Goal: Information Seeking & Learning: Find specific fact

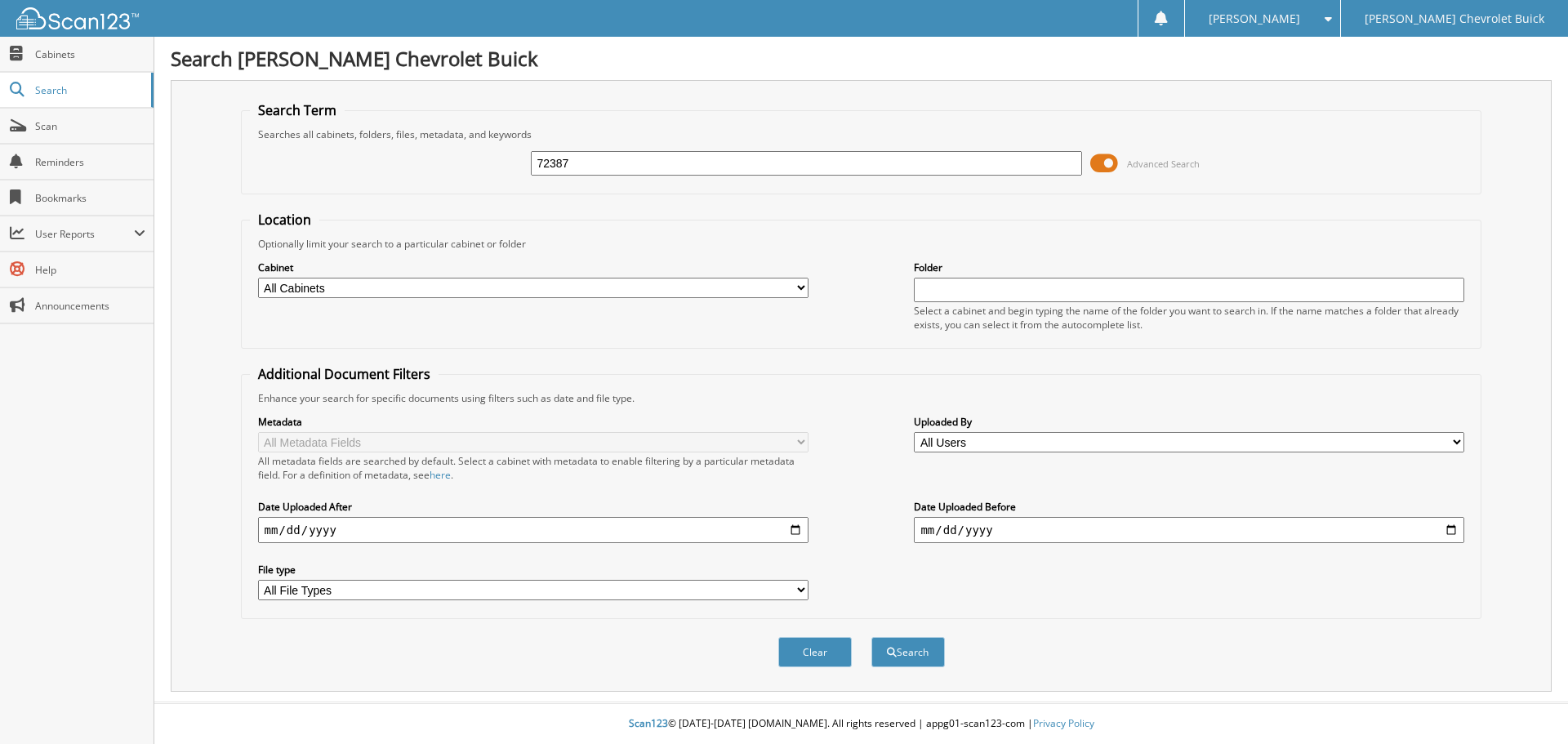
type input "72387"
click at [872, 637] on button "Search" at bounding box center [908, 651] width 74 height 30
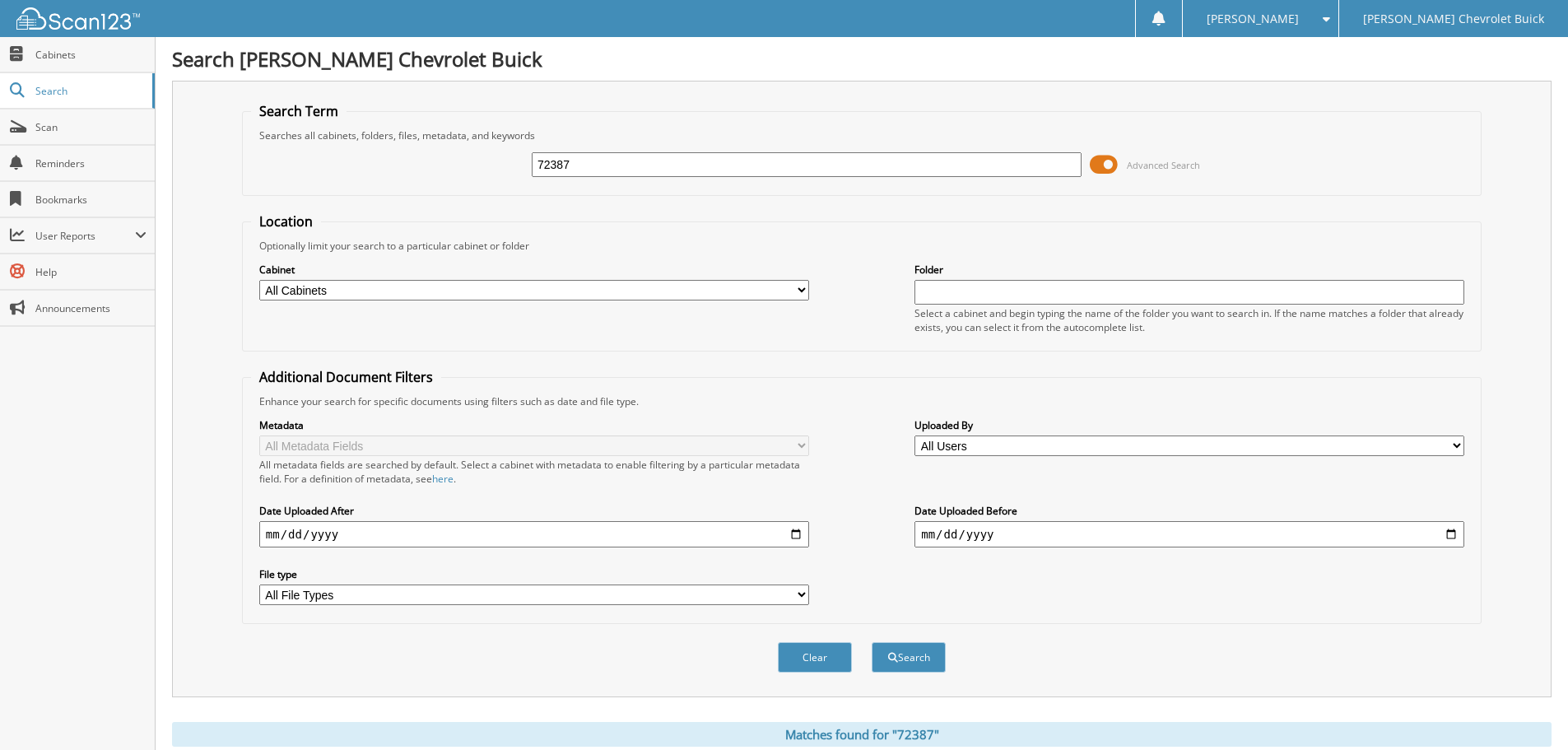
click at [574, 167] on input "72387" at bounding box center [806, 164] width 549 height 25
click at [572, 167] on input "72387" at bounding box center [806, 164] width 549 height 25
type input "72441"
click at [871, 642] on button "Search" at bounding box center [908, 656] width 74 height 30
